Goal: Task Accomplishment & Management: Use online tool/utility

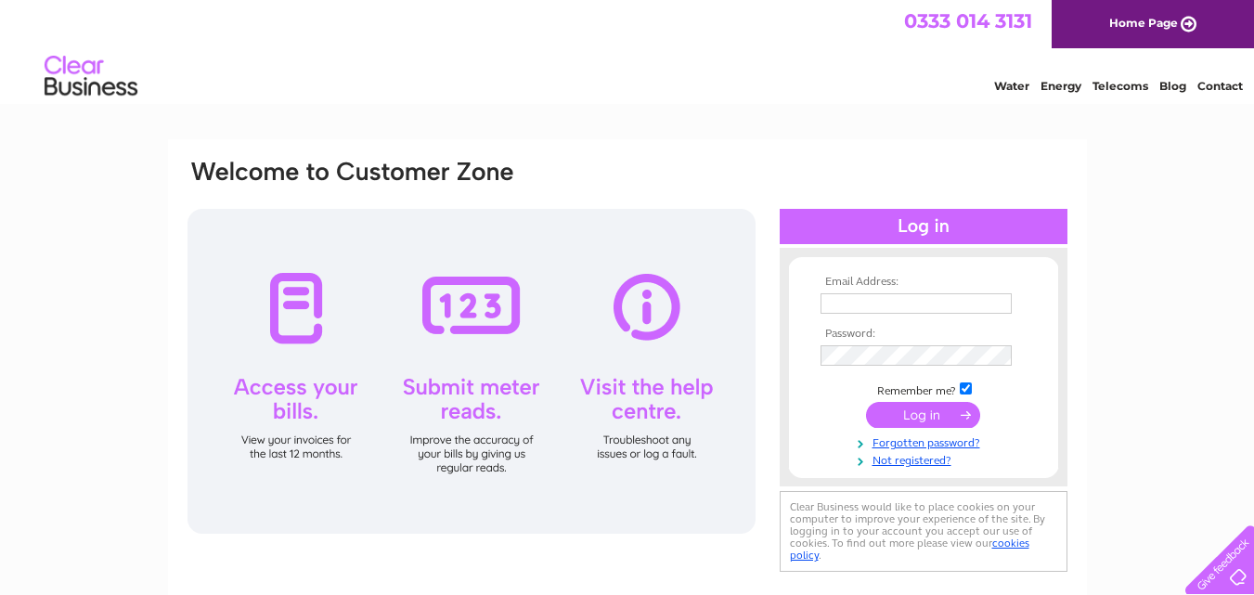
type input "mail@mackenziewelding.co.uk"
click at [906, 408] on input "submit" at bounding box center [923, 415] width 114 height 26
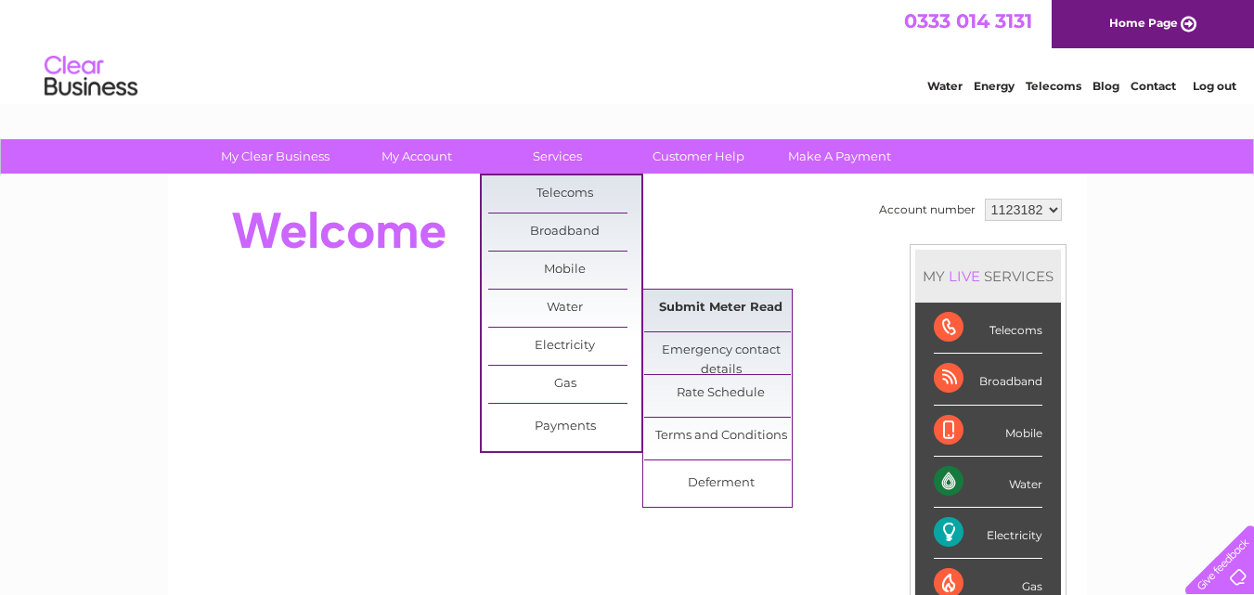
click at [708, 305] on link "Submit Meter Read" at bounding box center [720, 308] width 153 height 37
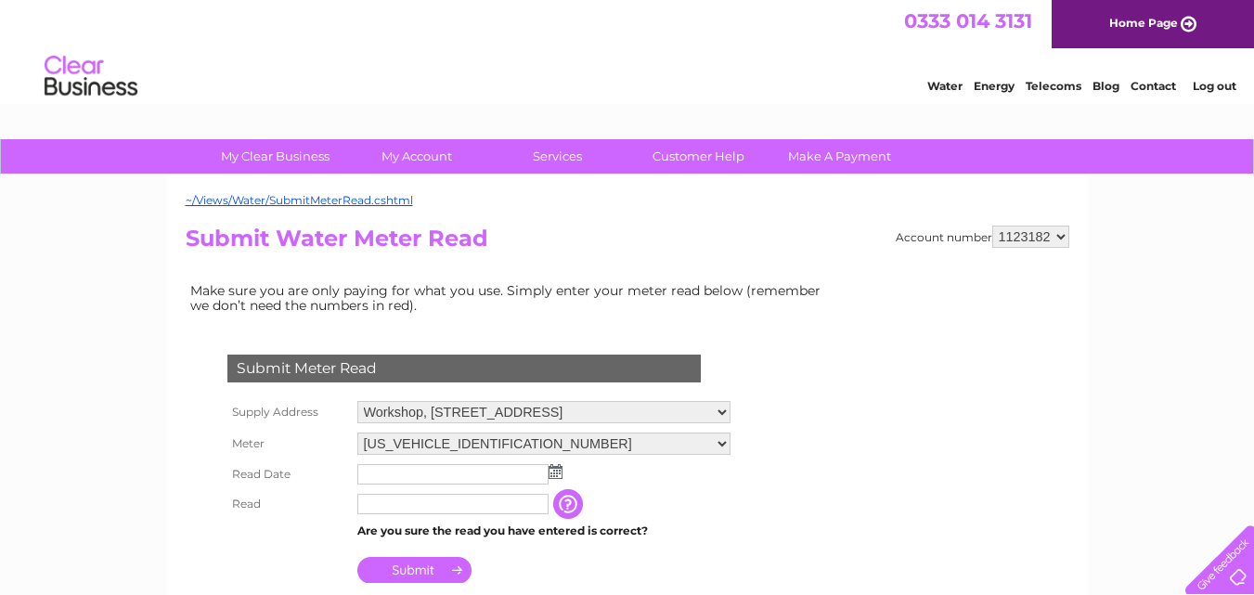
click at [556, 468] on img at bounding box center [556, 471] width 14 height 15
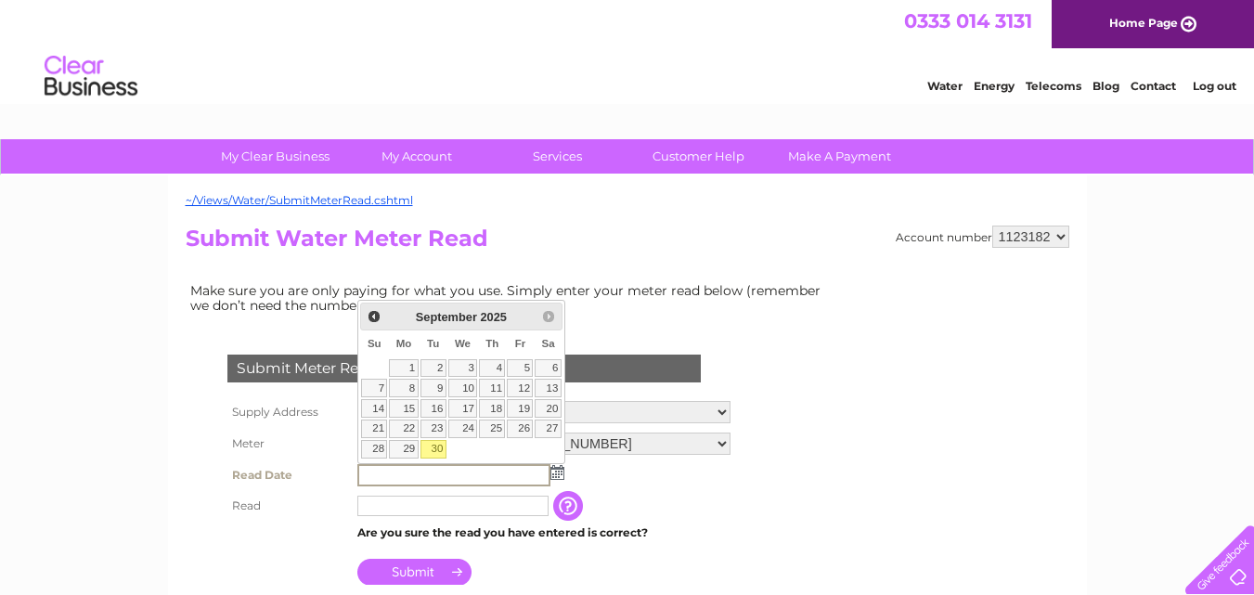
click at [433, 448] on link "30" at bounding box center [433, 449] width 26 height 19
type input "2025/09/30"
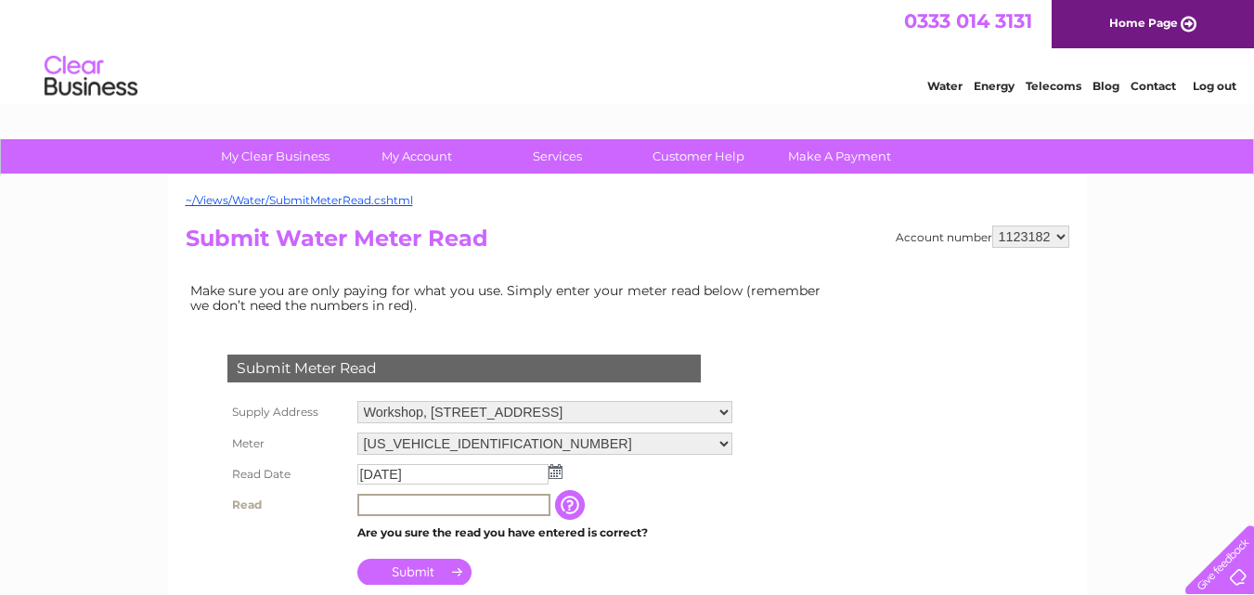
click at [426, 501] on input "text" at bounding box center [453, 505] width 193 height 22
type input "00682"
click at [409, 563] on input "Submit" at bounding box center [414, 572] width 114 height 26
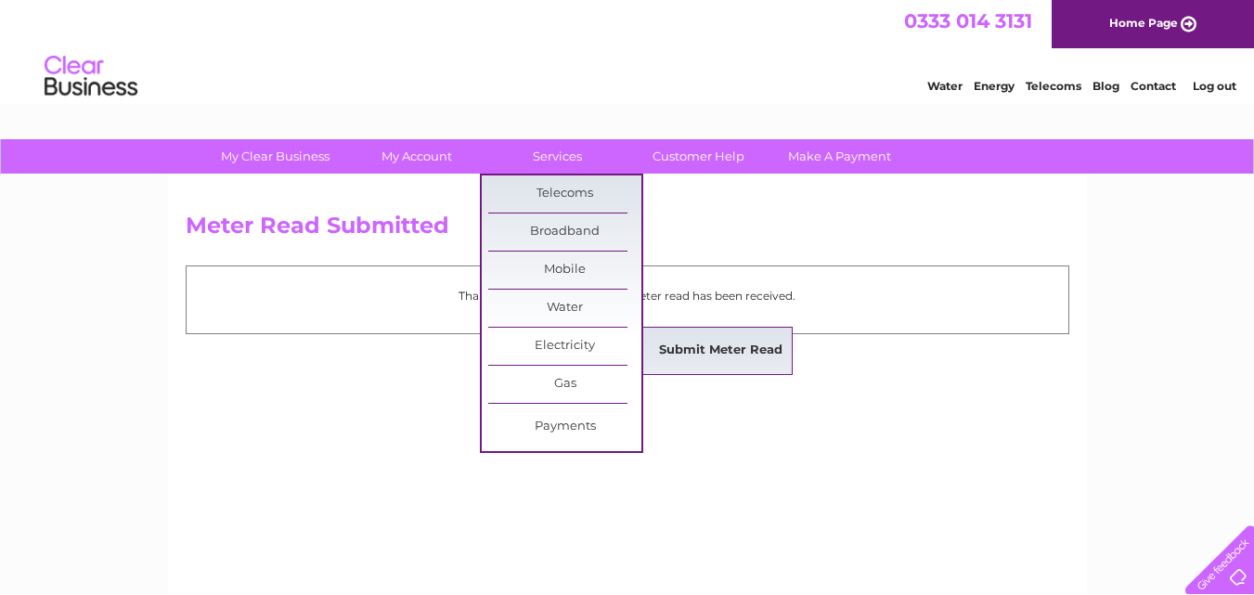
click at [677, 353] on link "Submit Meter Read" at bounding box center [720, 350] width 153 height 37
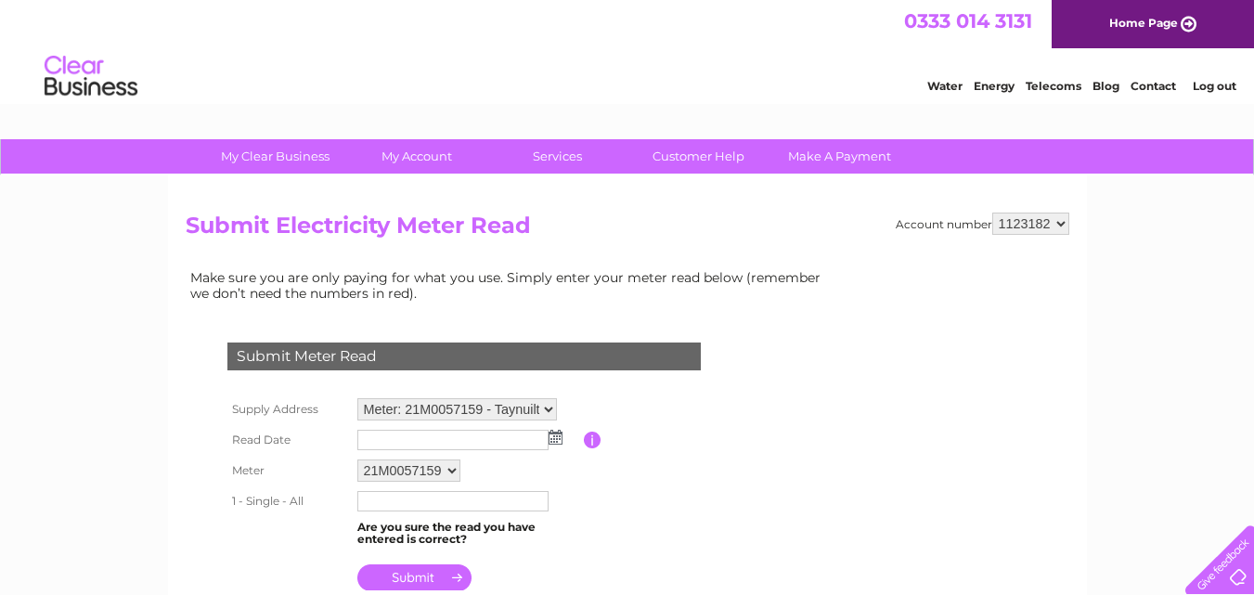
click at [559, 407] on td "Meter: 21M0057159 - Taynuilt Garage, Taynuilt, Argyll, PA35 1JE Meter: D06C0939…" at bounding box center [468, 410] width 231 height 32
click at [547, 407] on select "Meter: 21M0057159 - Taynuilt Garage, Taynuilt, Argyll, PA35 1JE Meter: D06C0939…" at bounding box center [457, 410] width 200 height 24
select select "132889"
click at [357, 398] on select "Meter: 21M0057159 - Taynuilt Garage, Taynuilt, Argyll, PA35 1JE Meter: D06C0939…" at bounding box center [457, 410] width 200 height 24
click at [551, 437] on img at bounding box center [556, 437] width 14 height 15
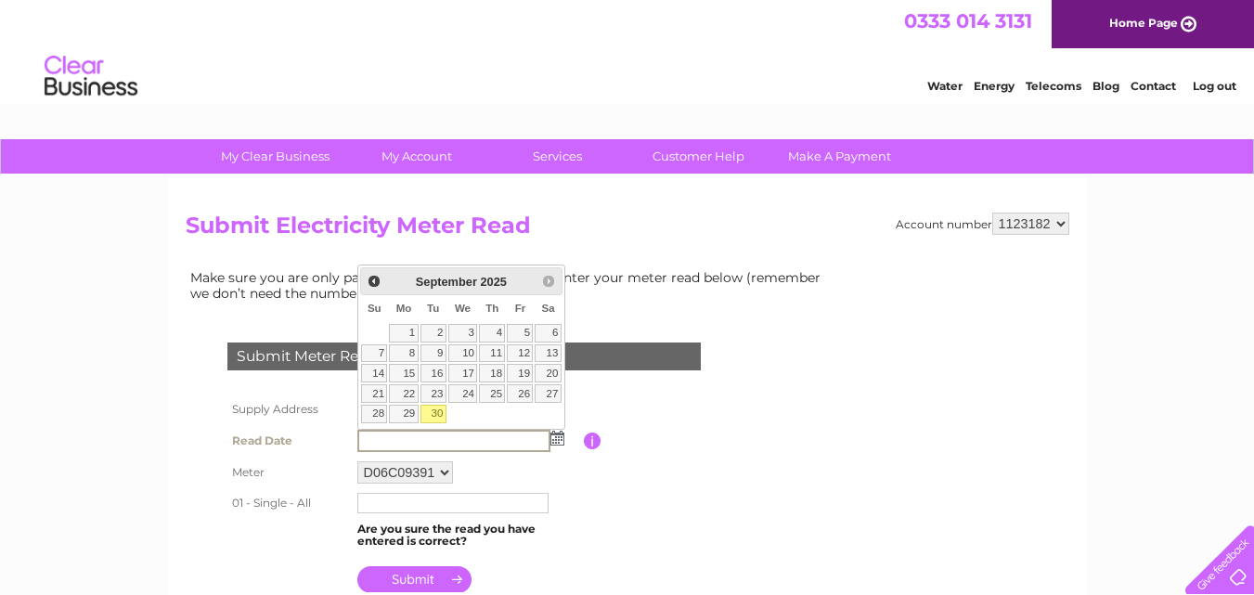
click at [438, 408] on link "30" at bounding box center [433, 414] width 26 height 19
type input "2025/09/30"
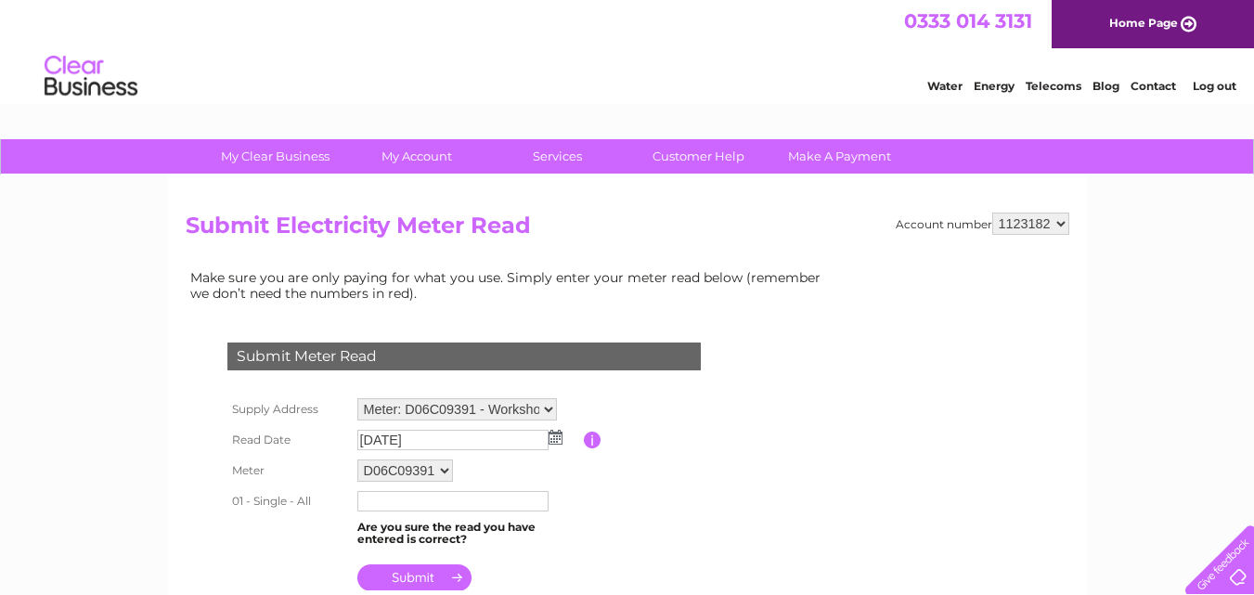
click at [435, 497] on input "text" at bounding box center [452, 501] width 191 height 20
type input "5"
type input "4"
type input "501760"
click at [400, 575] on input "submit" at bounding box center [414, 579] width 114 height 26
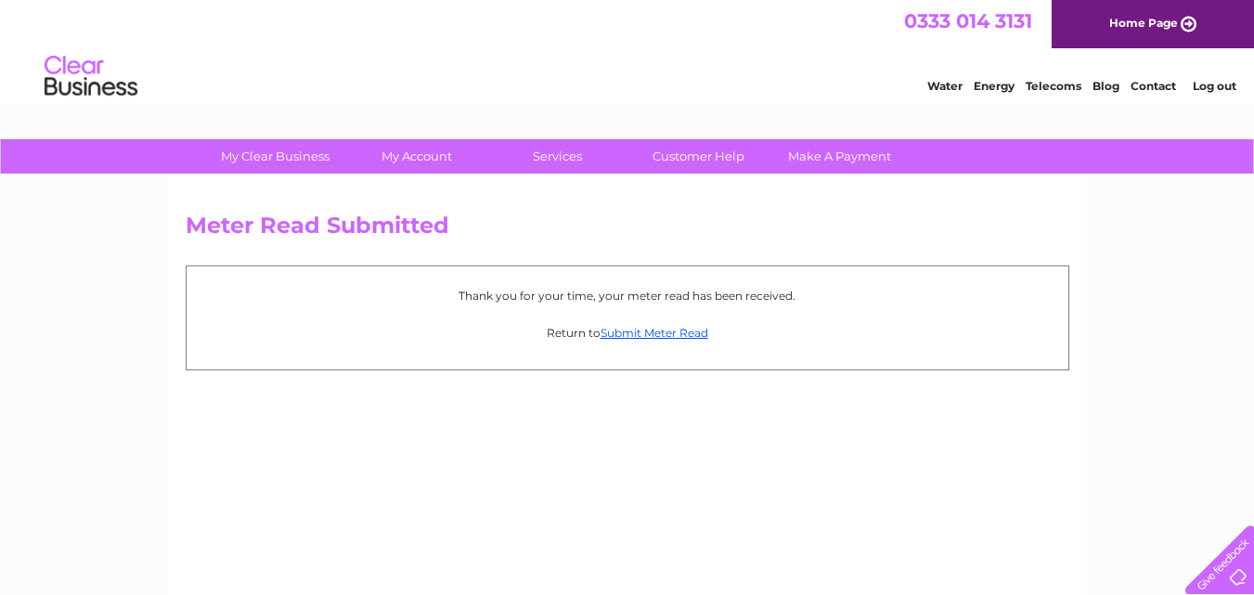
click at [1214, 84] on link "Log out" at bounding box center [1215, 86] width 44 height 14
